Goal: Complete application form

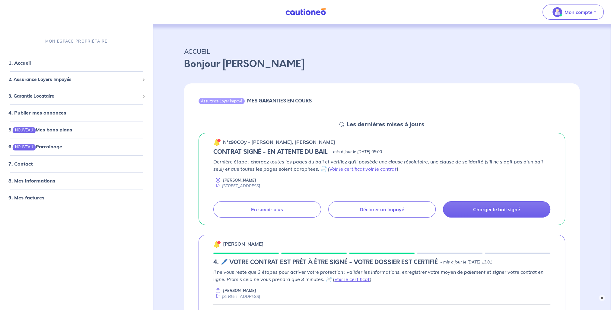
scroll to position [30, 0]
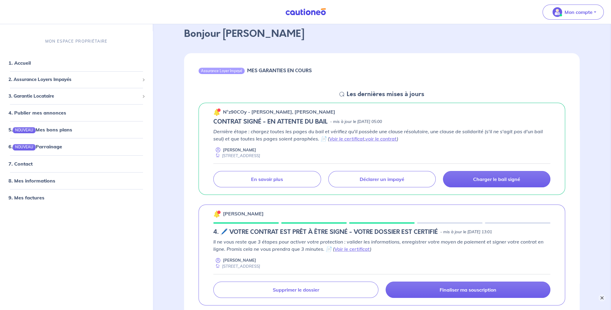
click at [601, 297] on button "×" at bounding box center [601, 297] width 7 height 7
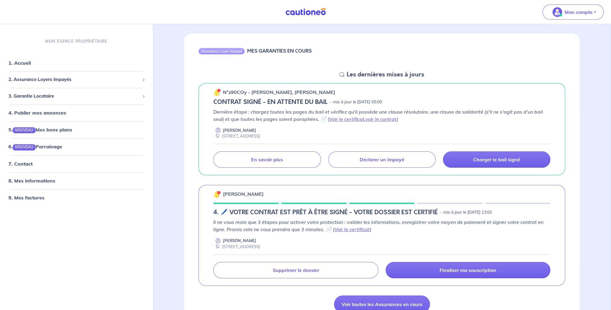
scroll to position [60, 0]
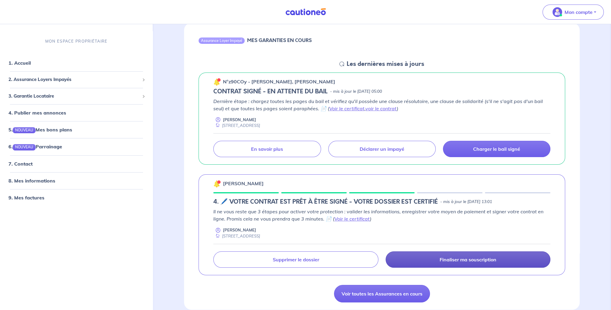
click at [455, 259] on p "Finaliser ma souscription" at bounding box center [468, 259] width 57 height 6
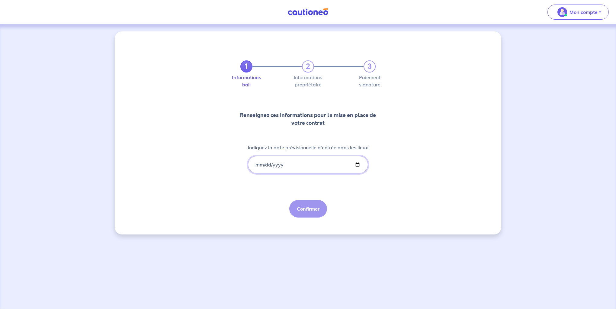
click at [307, 162] on input "Indiquez la date prévisionnelle d'entrée dans les lieux" at bounding box center [308, 165] width 120 height 18
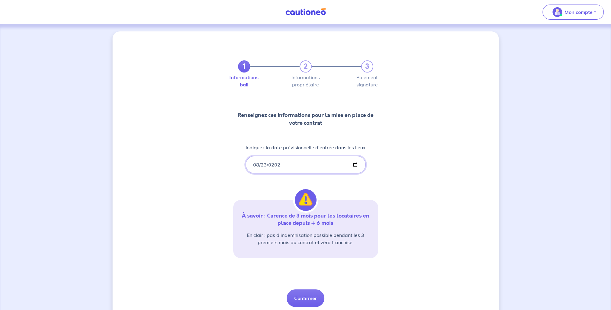
type input "[DATE]"
click at [421, 156] on div "1 2 3 Informations bail Informations propriétaire Paiement signature Renseignez…" at bounding box center [306, 177] width 386 height 292
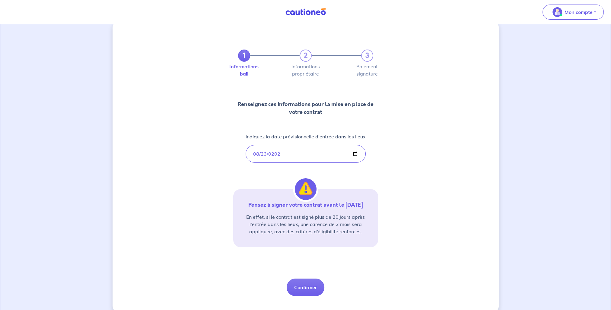
scroll to position [21, 0]
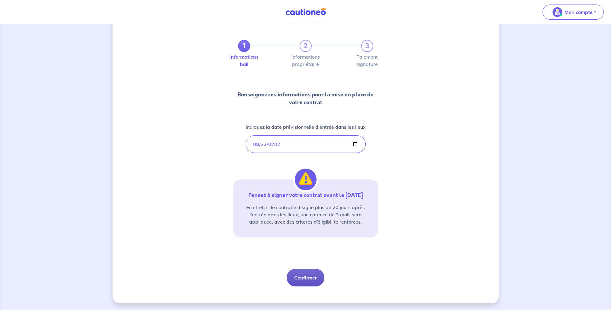
click at [311, 275] on button "Confirmer" at bounding box center [306, 278] width 38 height 18
select select "FR"
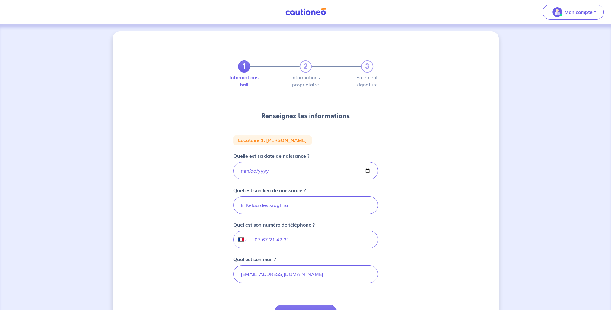
scroll to position [30, 0]
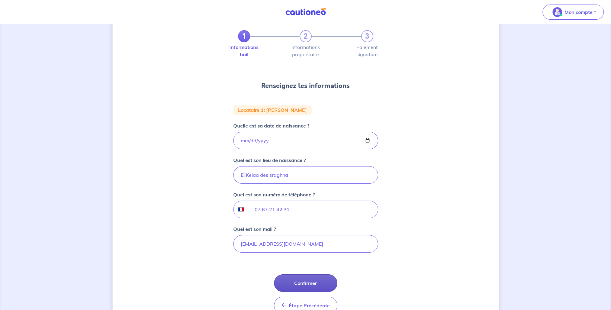
click at [313, 282] on button "Confirmer" at bounding box center [305, 283] width 63 height 18
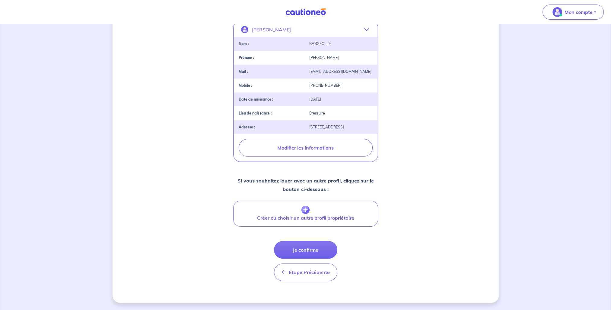
scroll to position [135, 0]
click at [322, 248] on button "Je confirme" at bounding box center [305, 250] width 63 height 18
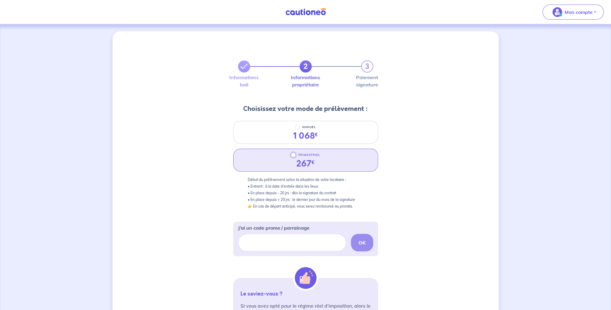
click at [292, 156] on input "TRIMESTRIEL" at bounding box center [293, 154] width 5 height 5
radio input "true"
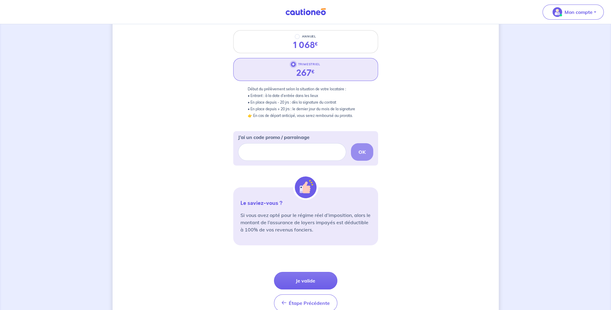
scroll to position [121, 0]
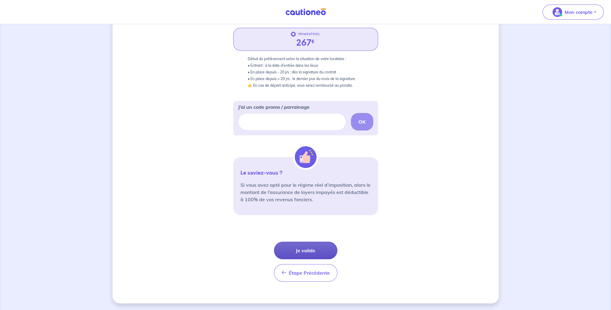
click at [307, 254] on button "Je valide" at bounding box center [305, 250] width 63 height 18
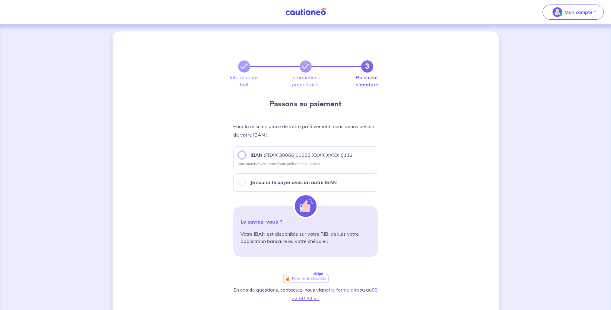
click at [241, 154] on input "IBAN : FRXX [FINANCIAL_ID] XXXX XXXX 0112" at bounding box center [241, 154] width 7 height 7
radio input "true"
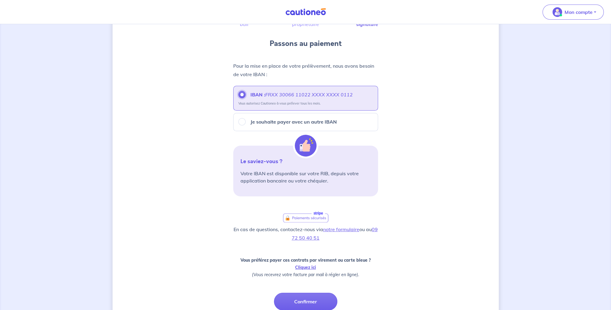
scroll to position [91, 0]
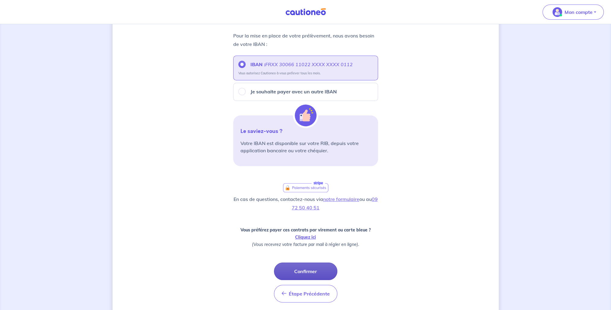
click at [300, 271] on button "Confirmer" at bounding box center [305, 271] width 63 height 18
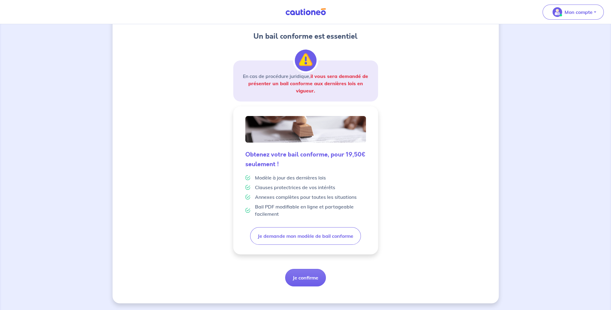
scroll to position [70, 0]
click at [310, 276] on button "Je confirme" at bounding box center [305, 278] width 41 height 18
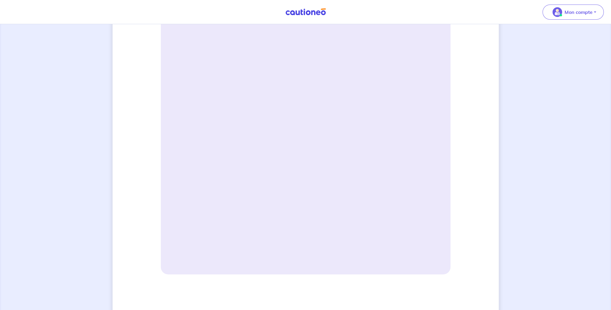
scroll to position [151, 0]
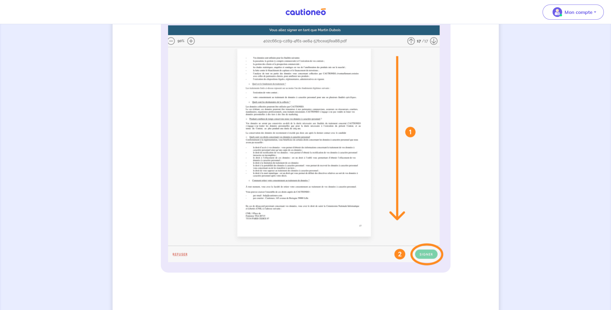
click at [429, 252] on img at bounding box center [305, 145] width 275 height 240
click at [434, 40] on img at bounding box center [305, 145] width 275 height 240
click at [410, 134] on img at bounding box center [305, 145] width 275 height 240
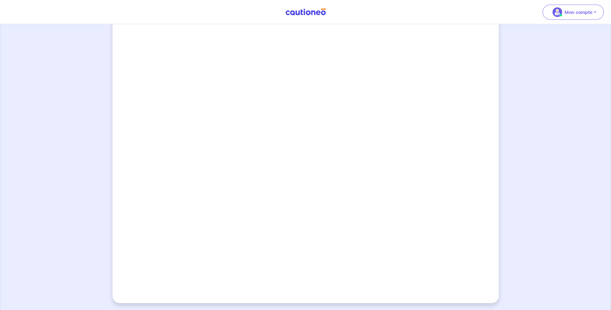
scroll to position [416, 0]
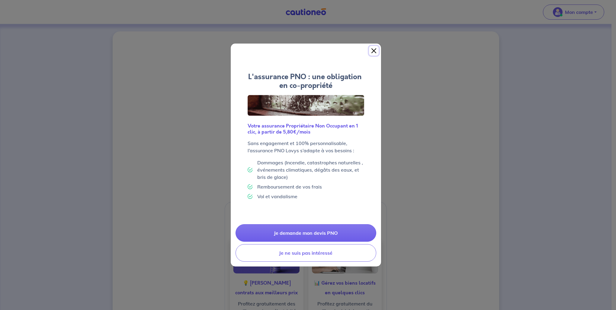
click at [375, 51] on button "Close" at bounding box center [374, 51] width 10 height 10
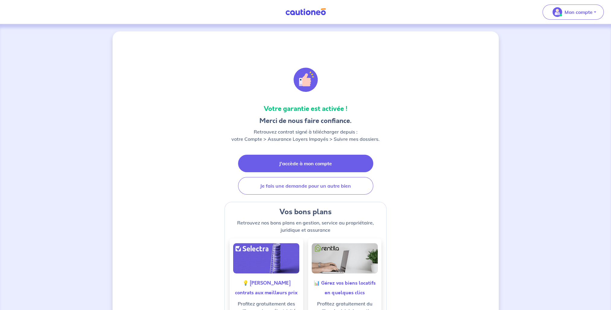
click at [305, 163] on link "J'accède à mon compte" at bounding box center [305, 164] width 135 height 18
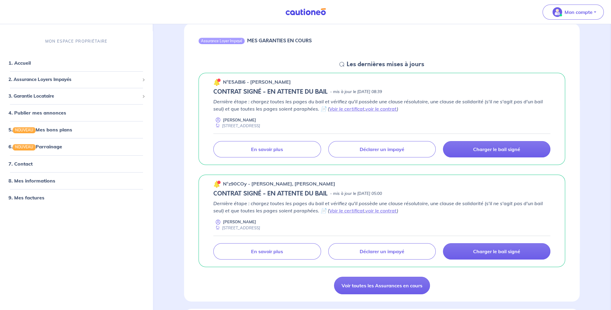
scroll to position [60, 0]
click at [496, 150] on p "Charger le bail signé" at bounding box center [496, 149] width 47 height 6
click at [491, 149] on p "Charger le bail signé" at bounding box center [496, 149] width 47 height 6
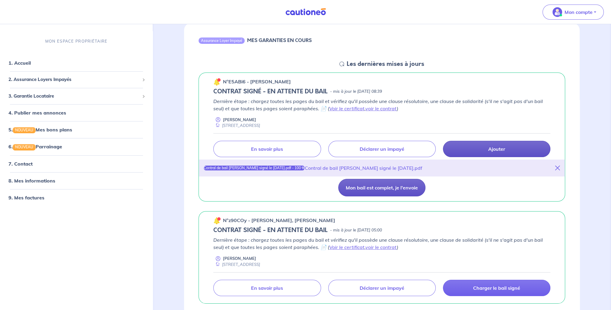
click at [394, 188] on button "Mon bail est complet, je l'envoie" at bounding box center [381, 188] width 87 height 18
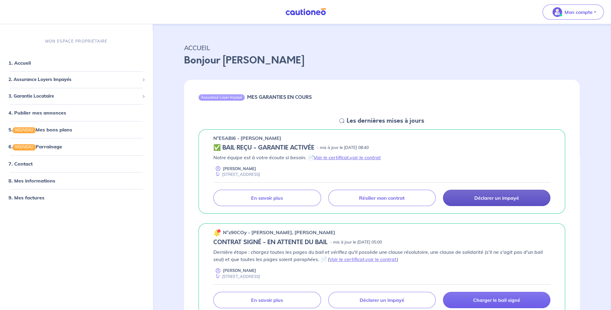
scroll to position [0, 0]
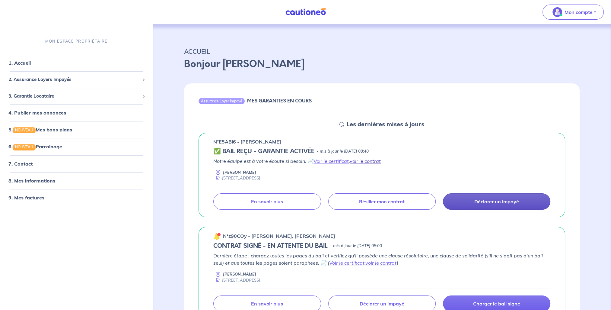
click at [366, 161] on link "voir le contrat" at bounding box center [365, 161] width 31 height 6
